Goal: Navigation & Orientation: Find specific page/section

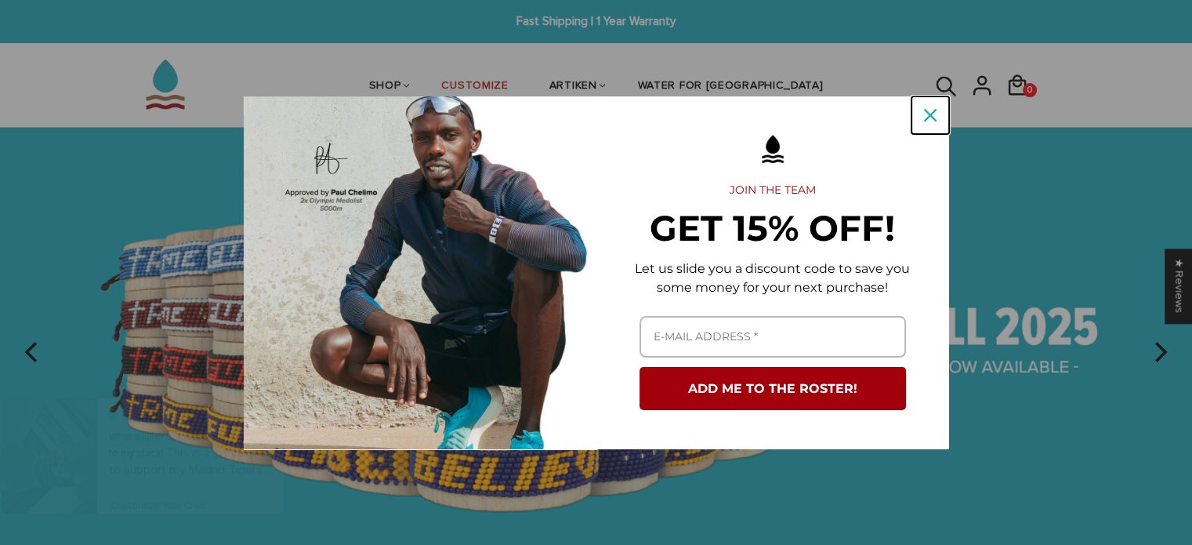
click at [926, 112] on icon "close icon" at bounding box center [930, 115] width 13 height 13
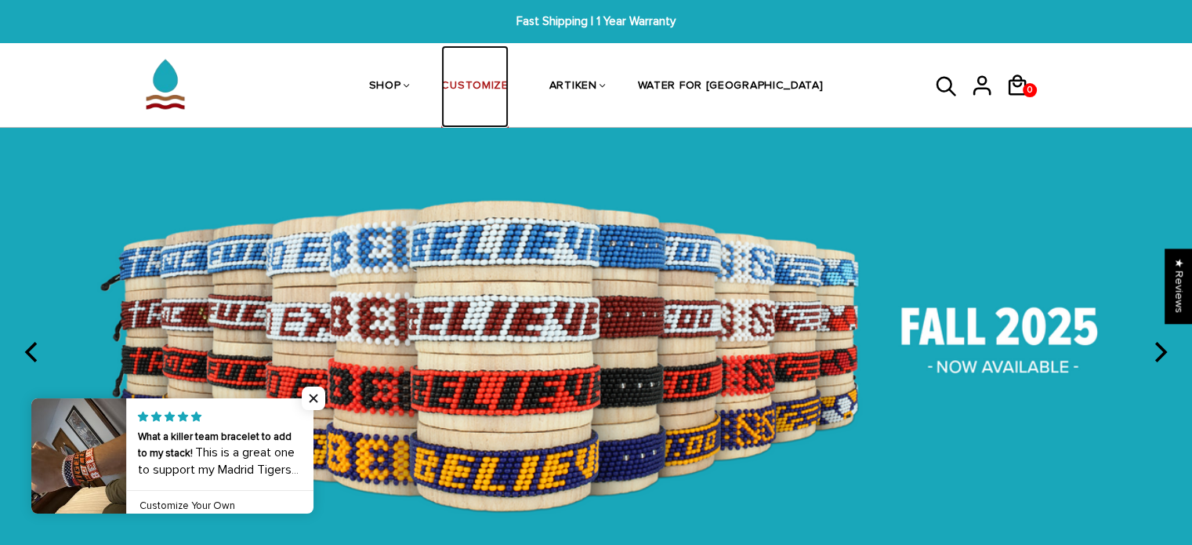
click at [499, 81] on link "CUSTOMIZE" at bounding box center [474, 86] width 67 height 83
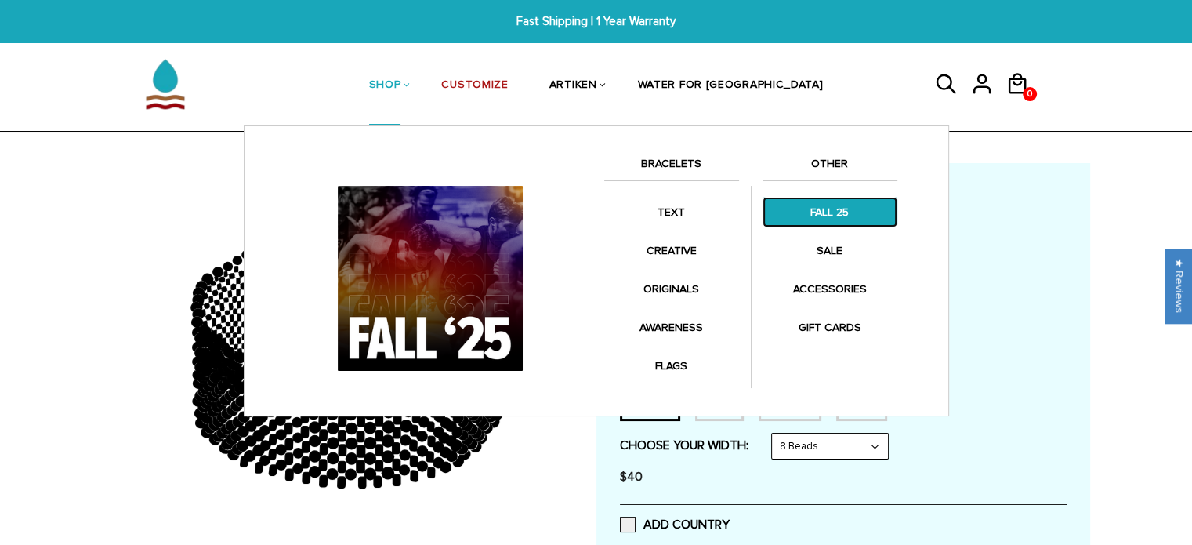
click at [806, 209] on link "FALL 25" at bounding box center [830, 212] width 135 height 31
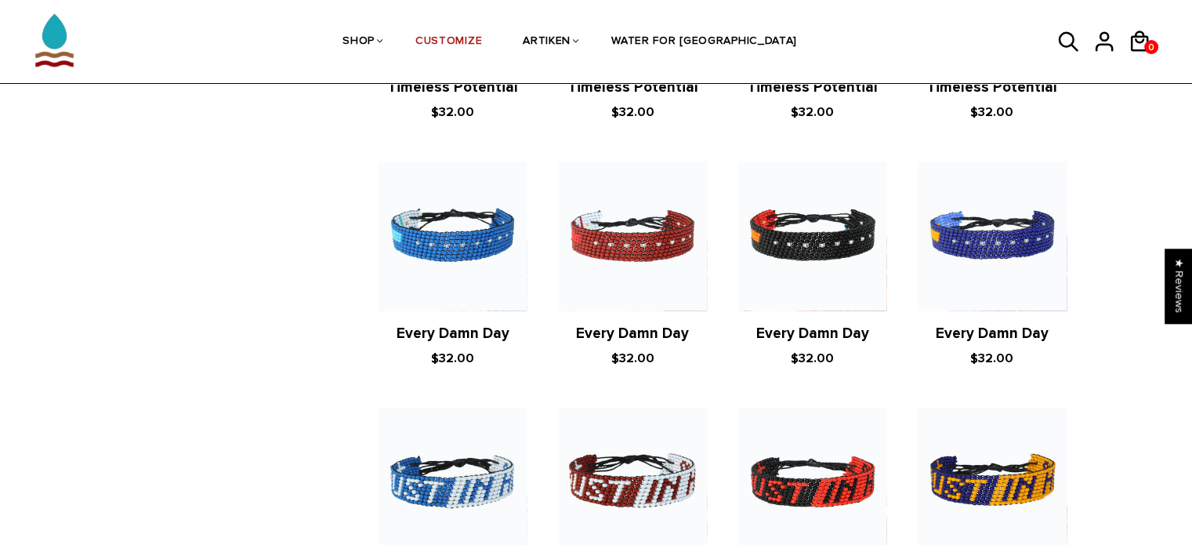
scroll to position [1489, 0]
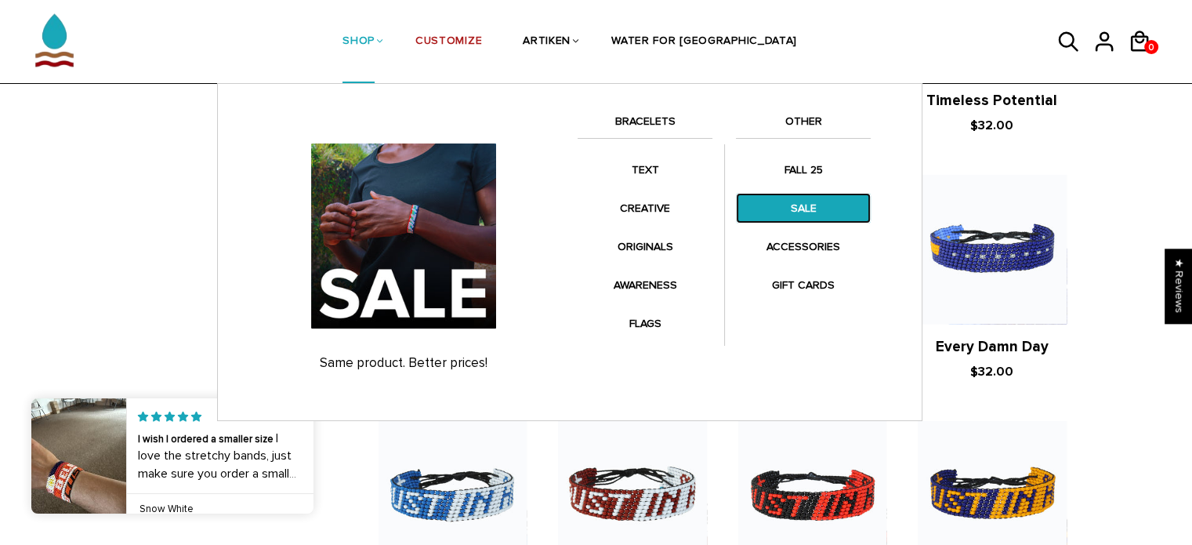
click at [796, 197] on link "SALE" at bounding box center [803, 208] width 135 height 31
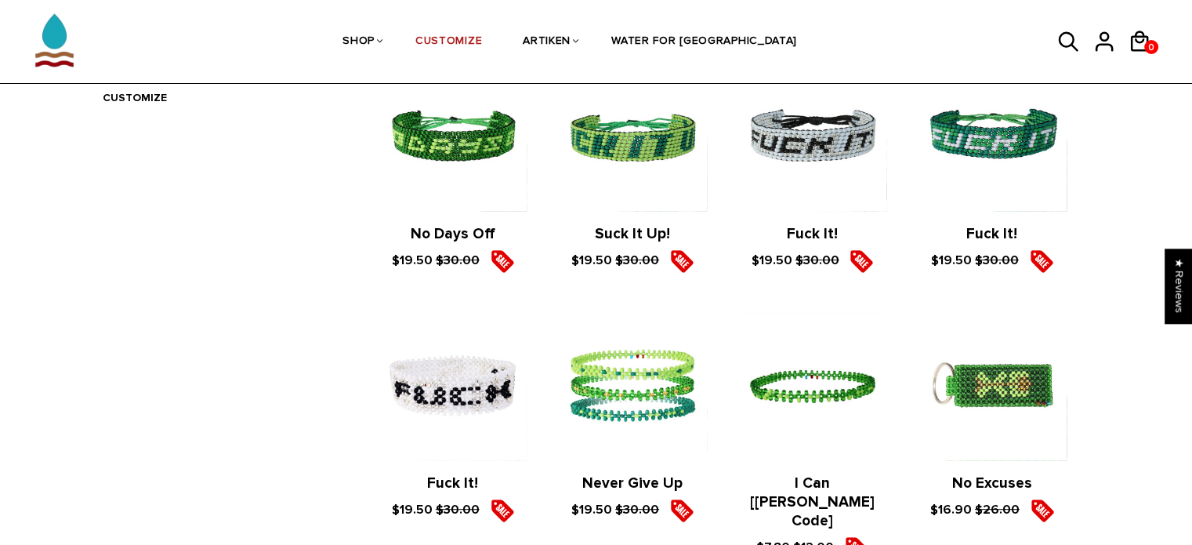
scroll to position [627, 0]
